Goal: Navigation & Orientation: Find specific page/section

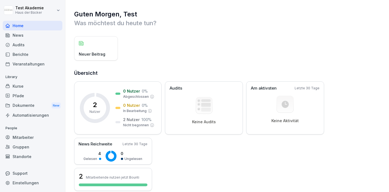
scroll to position [121, 0]
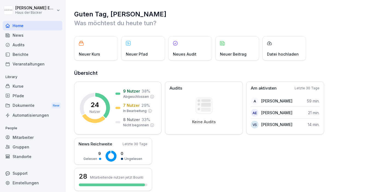
click at [27, 48] on div "Audits" at bounding box center [33, 45] width 60 height 10
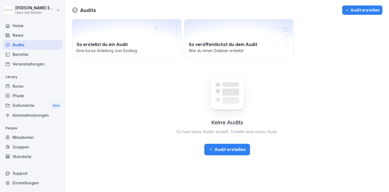
click at [27, 35] on div "News" at bounding box center [33, 35] width 60 height 10
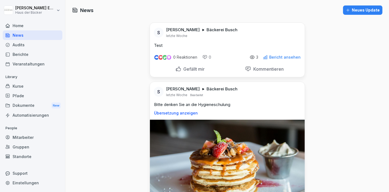
click at [27, 26] on div "Home" at bounding box center [33, 26] width 60 height 10
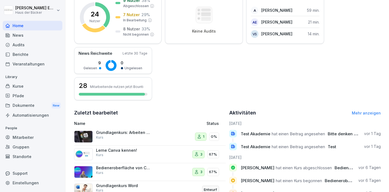
scroll to position [91, 0]
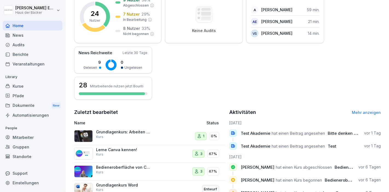
click at [27, 35] on div "News" at bounding box center [33, 35] width 60 height 10
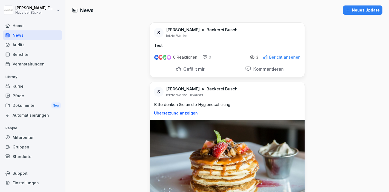
click at [27, 24] on div "Home" at bounding box center [33, 26] width 60 height 10
